Goal: Communication & Community: Answer question/provide support

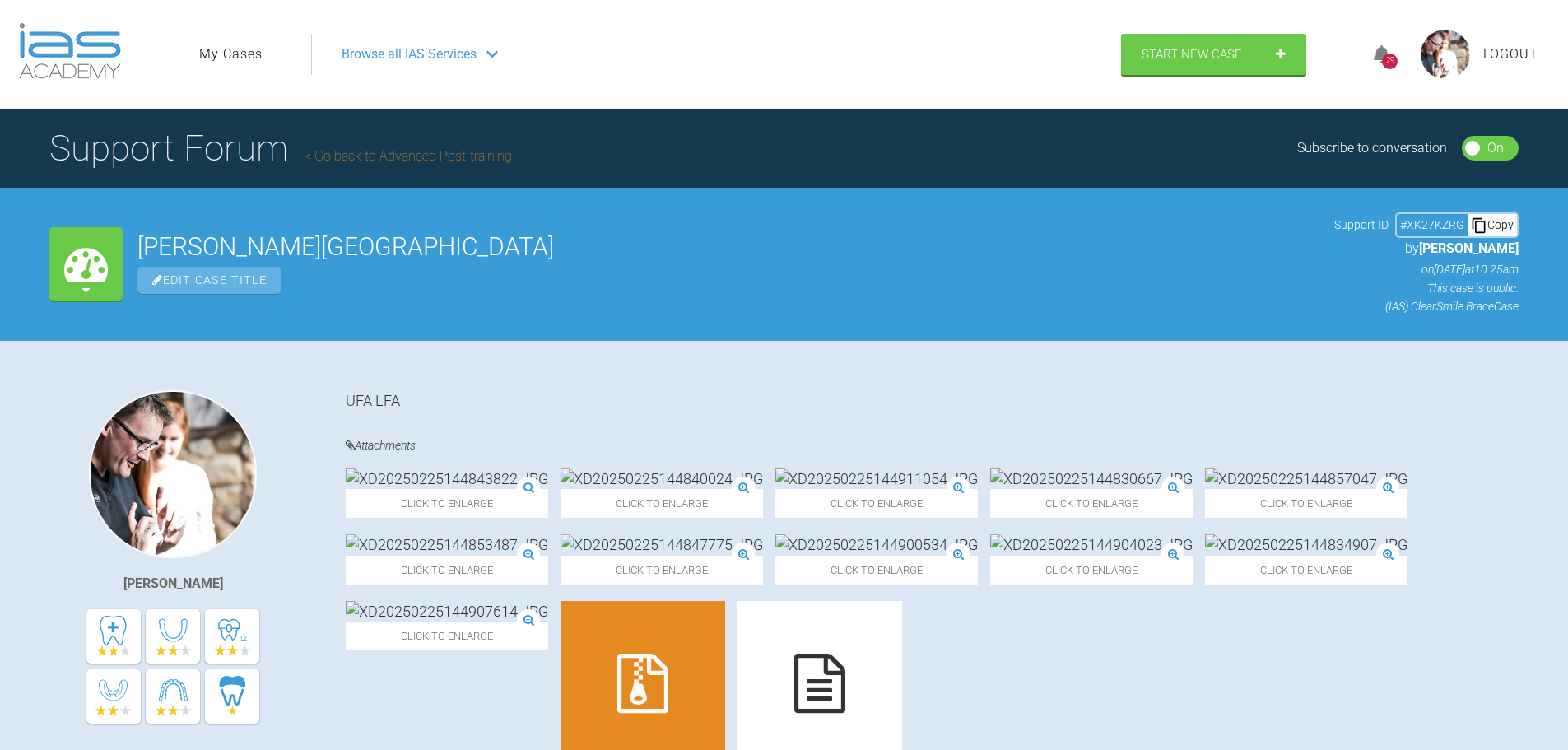
click at [215, 47] on link "My Cases" at bounding box center [231, 54] width 63 height 21
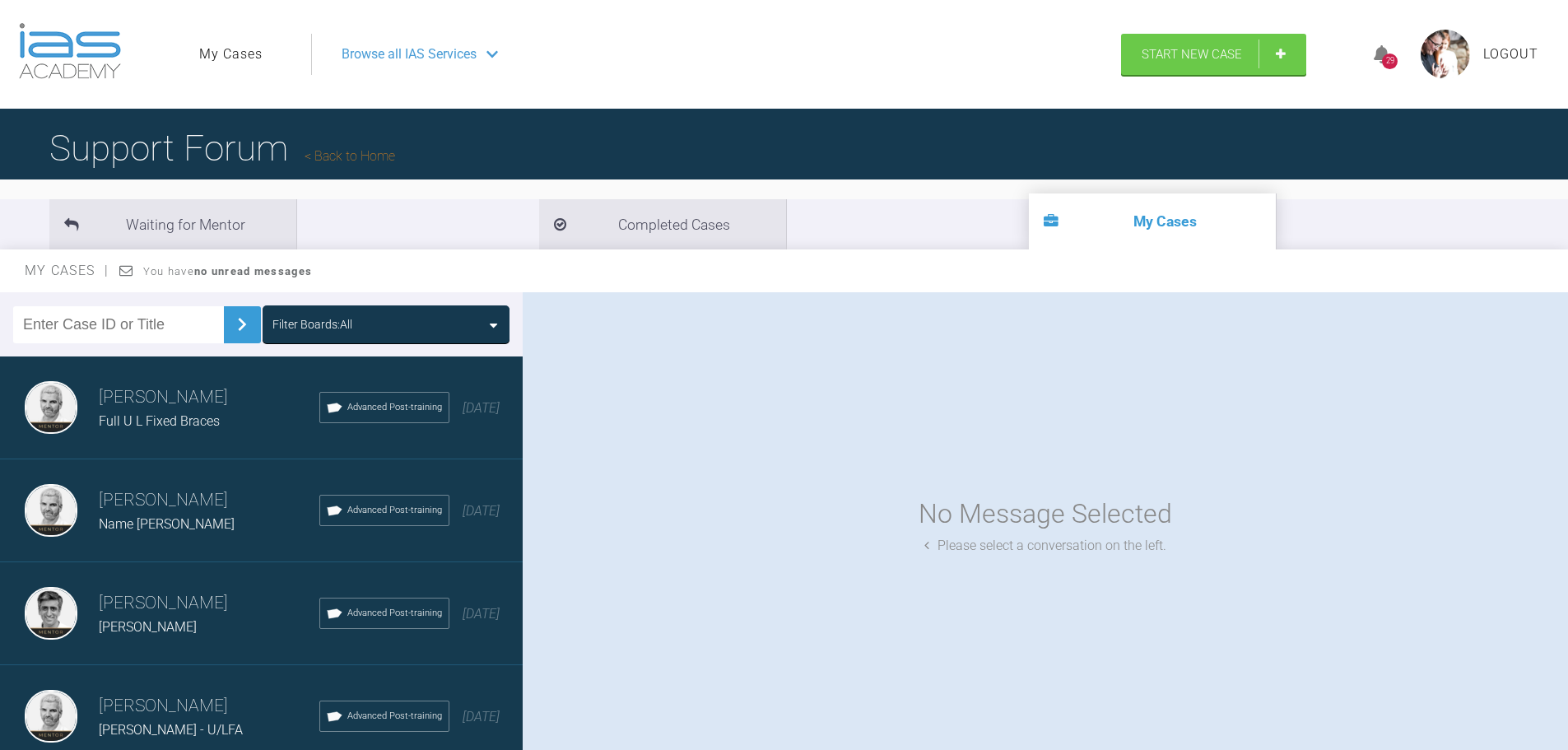
click at [197, 415] on span "Full U L Fixed Braces" at bounding box center [159, 422] width 121 height 16
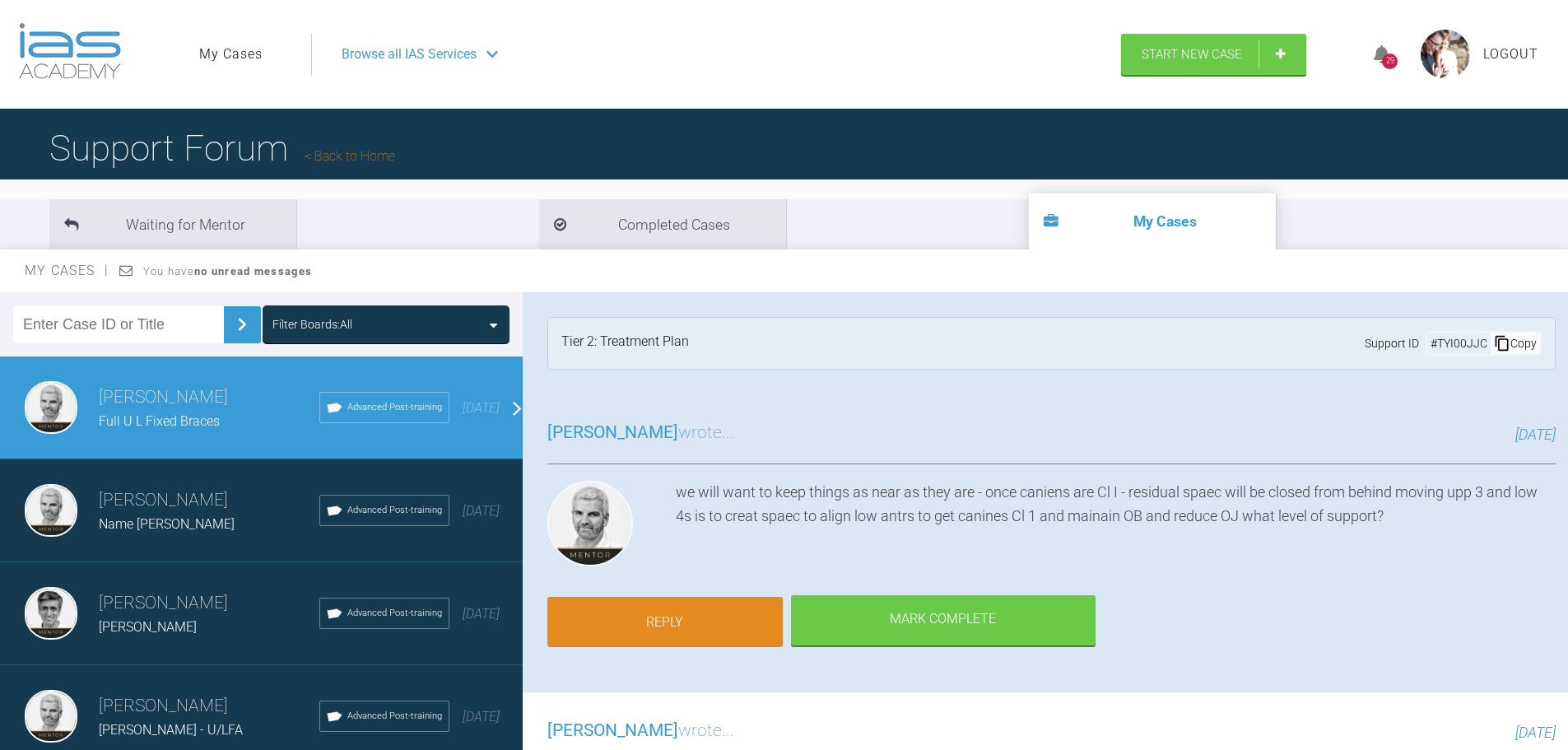
click at [695, 617] on link "Reply" at bounding box center [664, 622] width 235 height 51
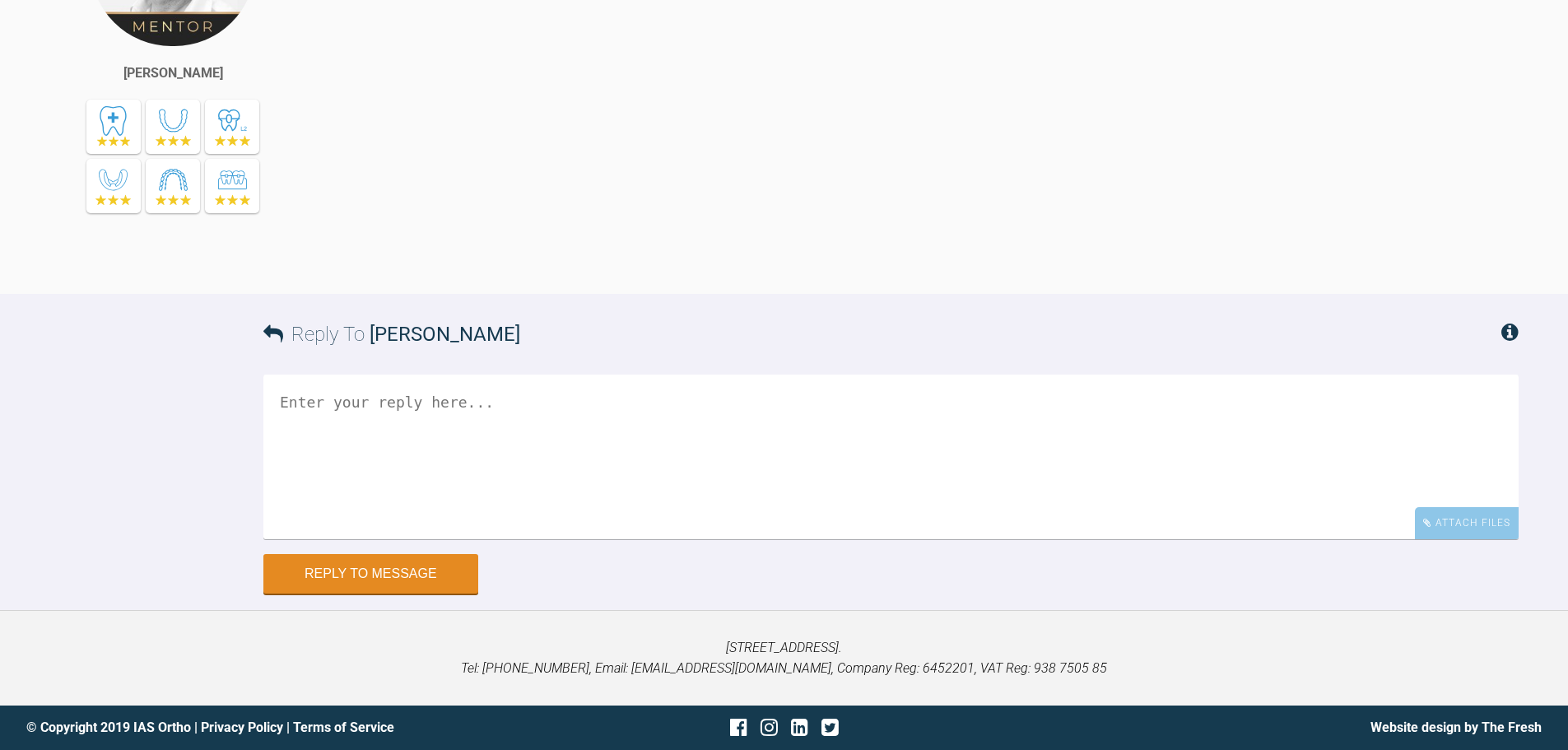
scroll to position [4774, 0]
click at [396, 408] on textarea at bounding box center [891, 457] width 1255 height 165
click at [425, 469] on textarea "Think I paid already.......... Next visit XLA UL4 UR4 PC under archwire Tie bac…" at bounding box center [891, 457] width 1255 height 165
click at [444, 486] on textarea "Think I paid already.......... Next visit XLA UL4 UR4 PC under archwire - U3 ba…" at bounding box center [891, 457] width 1255 height 165
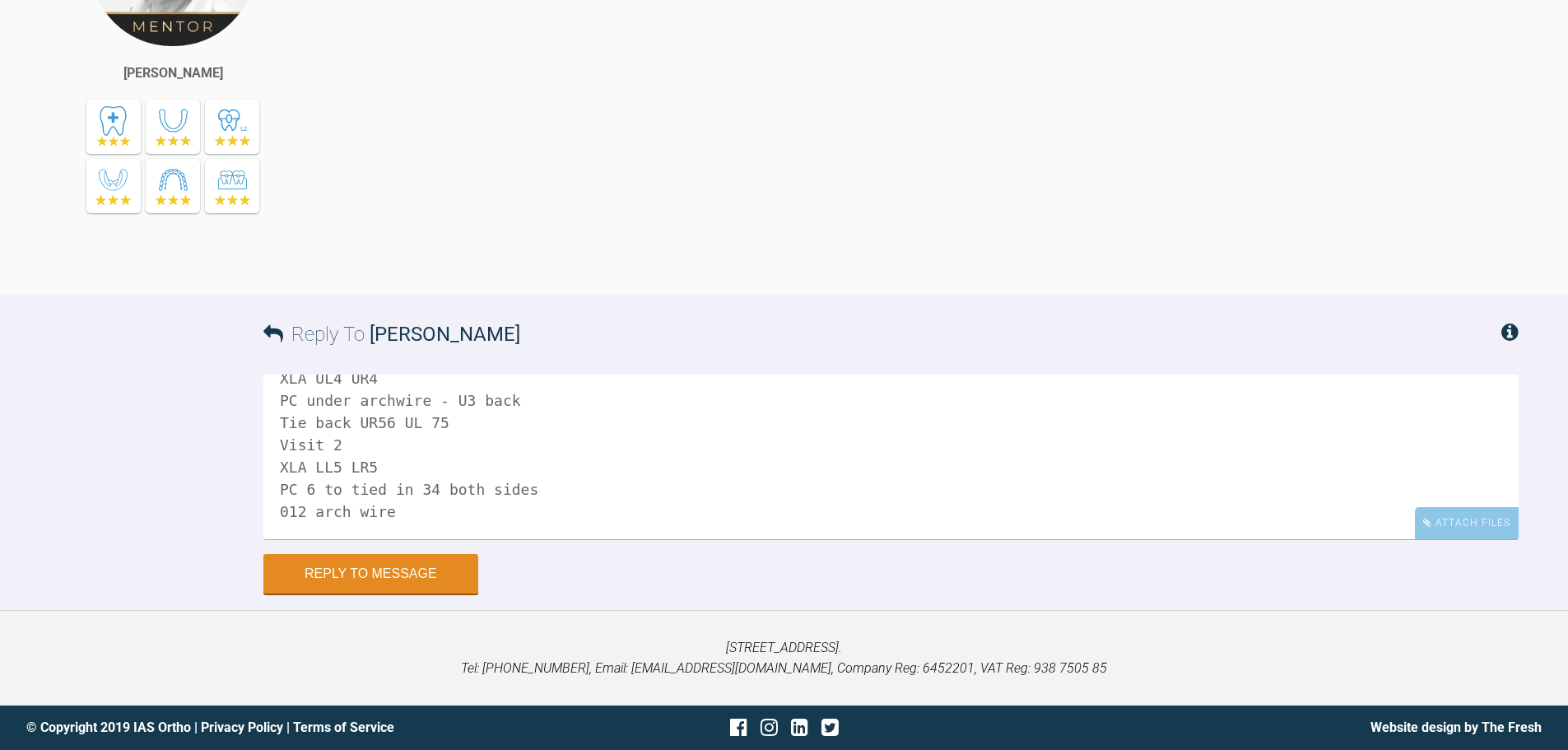
scroll to position [0, 0]
click at [530, 401] on textarea "Think I paid already.......... Next visit XLA UL4 UR4 PC under archwire - U3 ba…" at bounding box center [891, 457] width 1255 height 165
type textarea "Think I paid already..........Full! Without a doubt there Next visit XLA UL4 UR…"
click at [365, 576] on button "Reply to Message" at bounding box center [371, 576] width 215 height 40
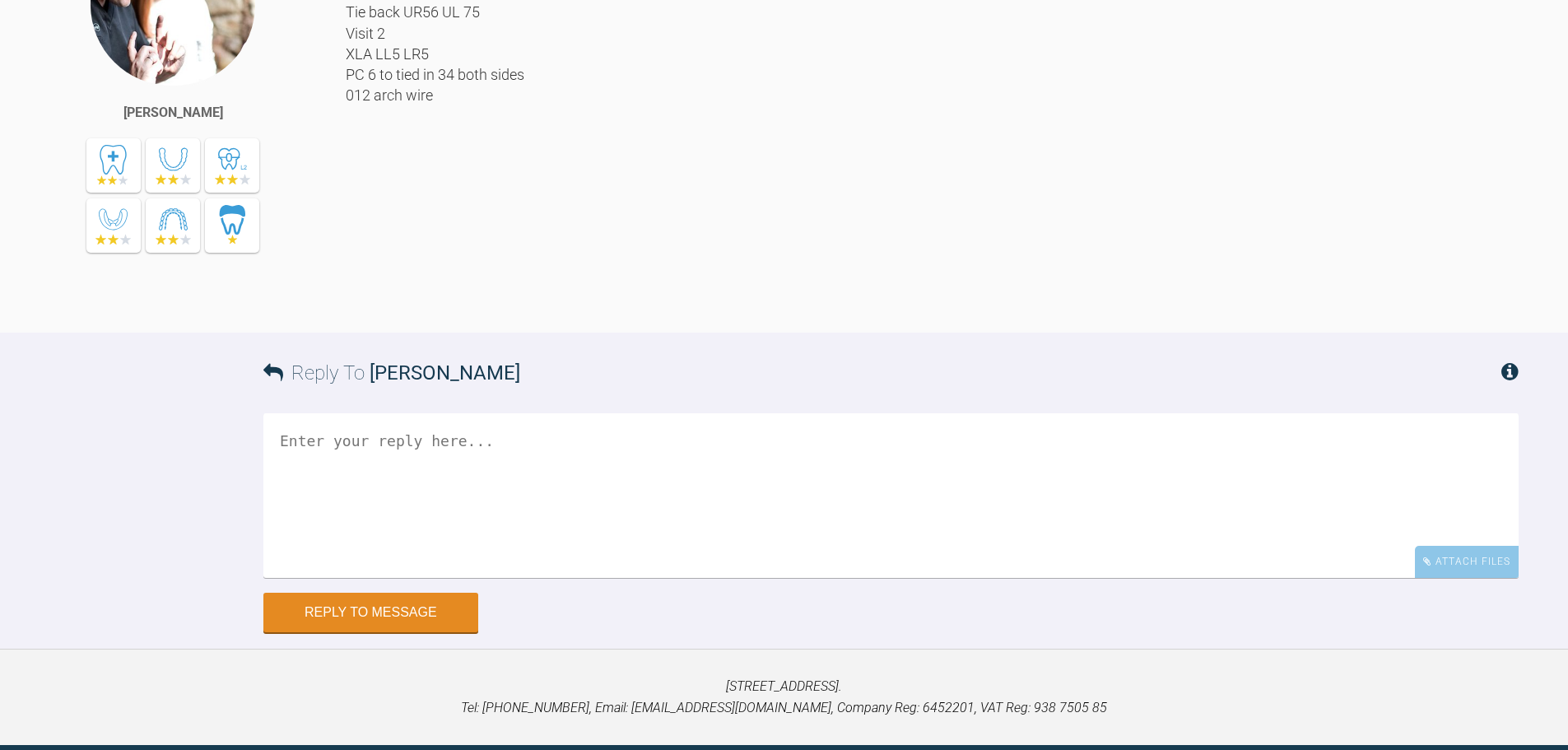
scroll to position [5015, 0]
